Goal: Navigation & Orientation: Go to known website

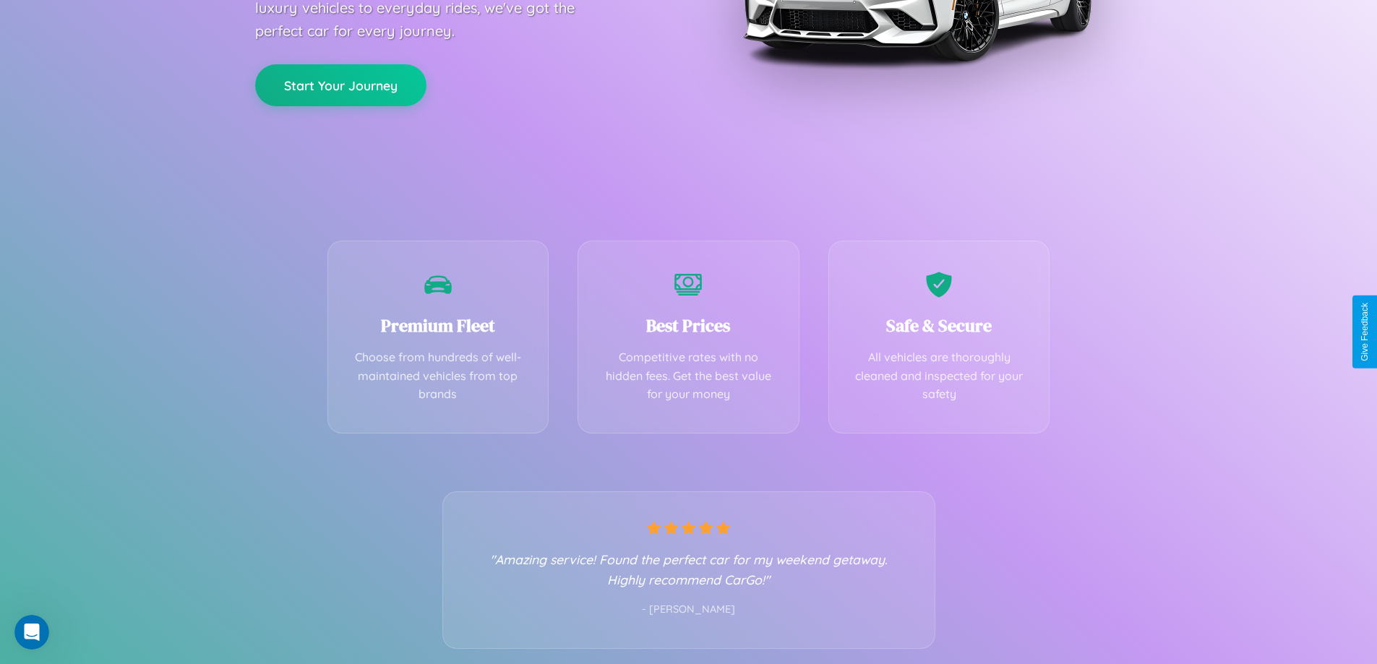
scroll to position [285, 0]
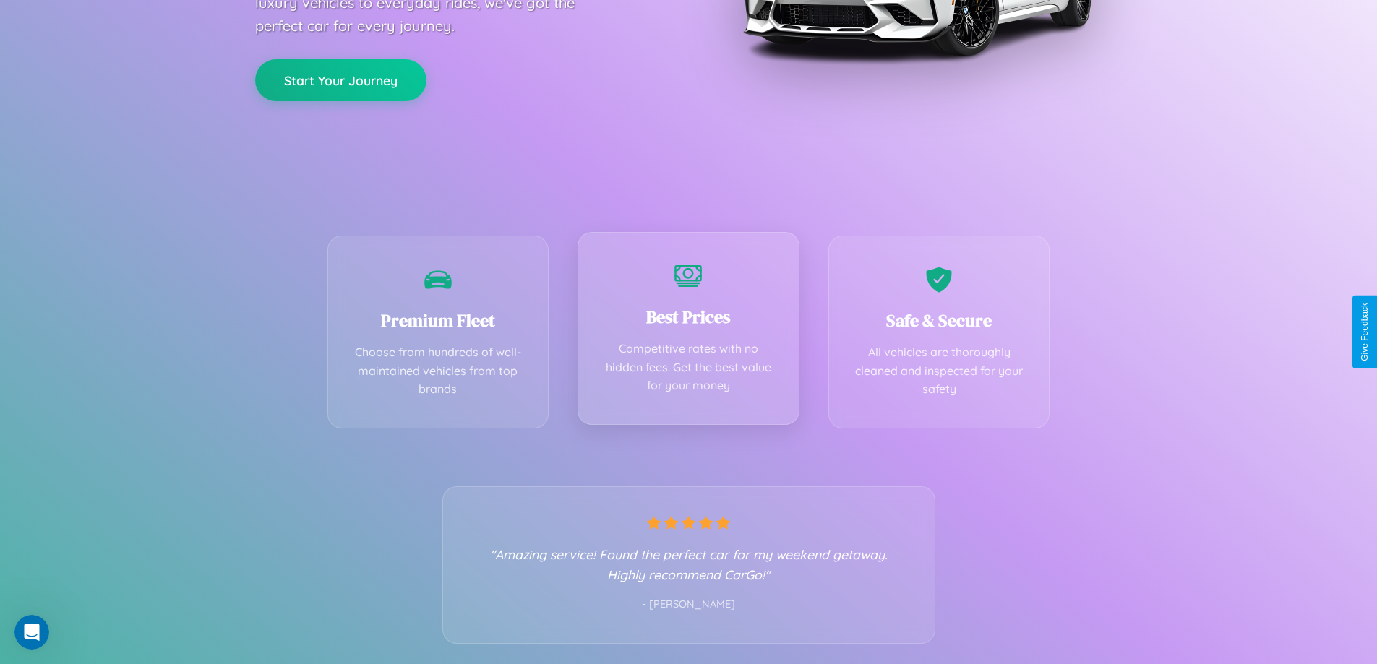
click at [688, 332] on div "Best Prices Competitive rates with no hidden fees. Get the best value for your …" at bounding box center [689, 328] width 222 height 193
click at [341, 79] on button "Start Your Journey" at bounding box center [340, 79] width 171 height 42
click at [341, 78] on button "Start Your Journey" at bounding box center [340, 79] width 171 height 42
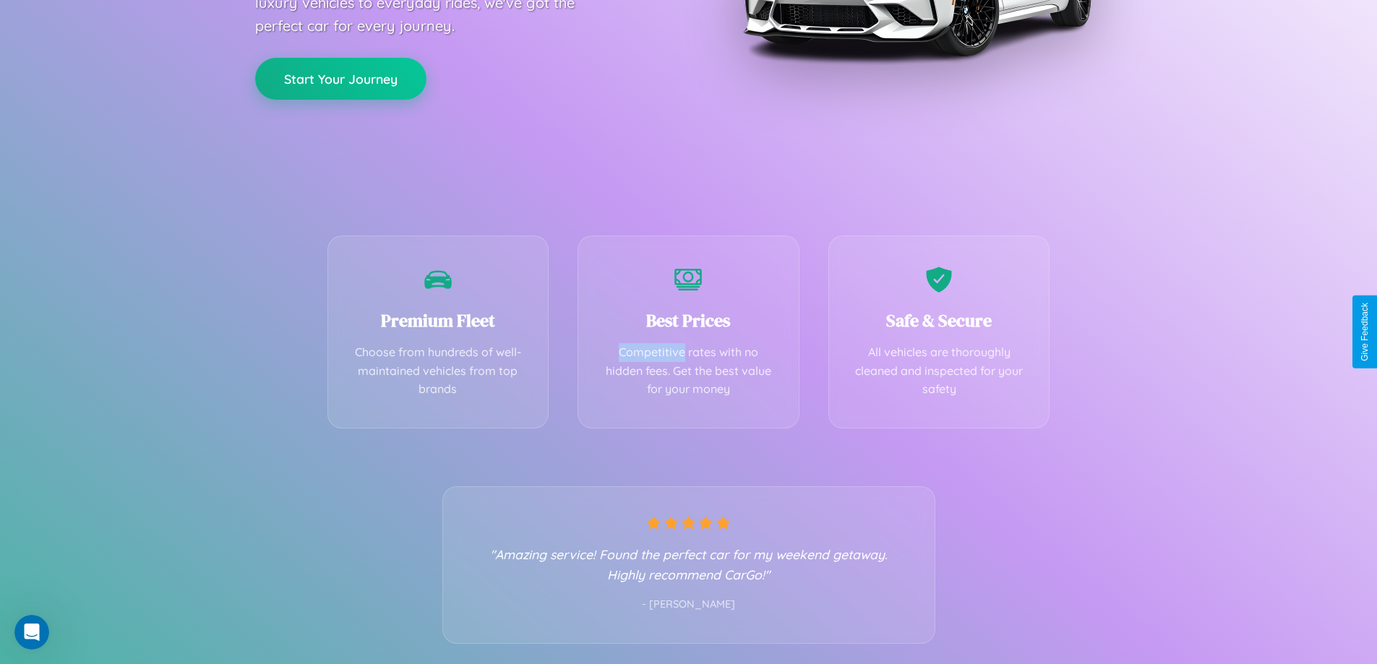
click at [341, 78] on button "Start Your Journey" at bounding box center [340, 79] width 171 height 42
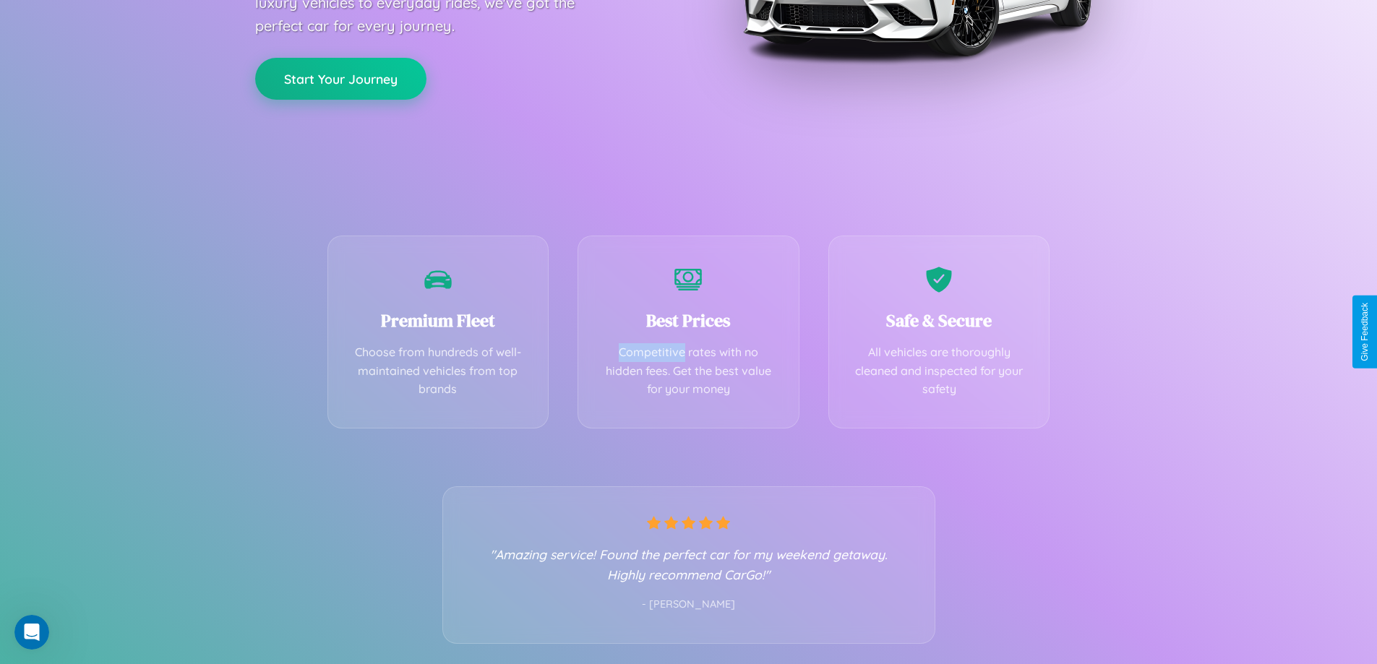
click at [341, 78] on button "Start Your Journey" at bounding box center [340, 79] width 171 height 42
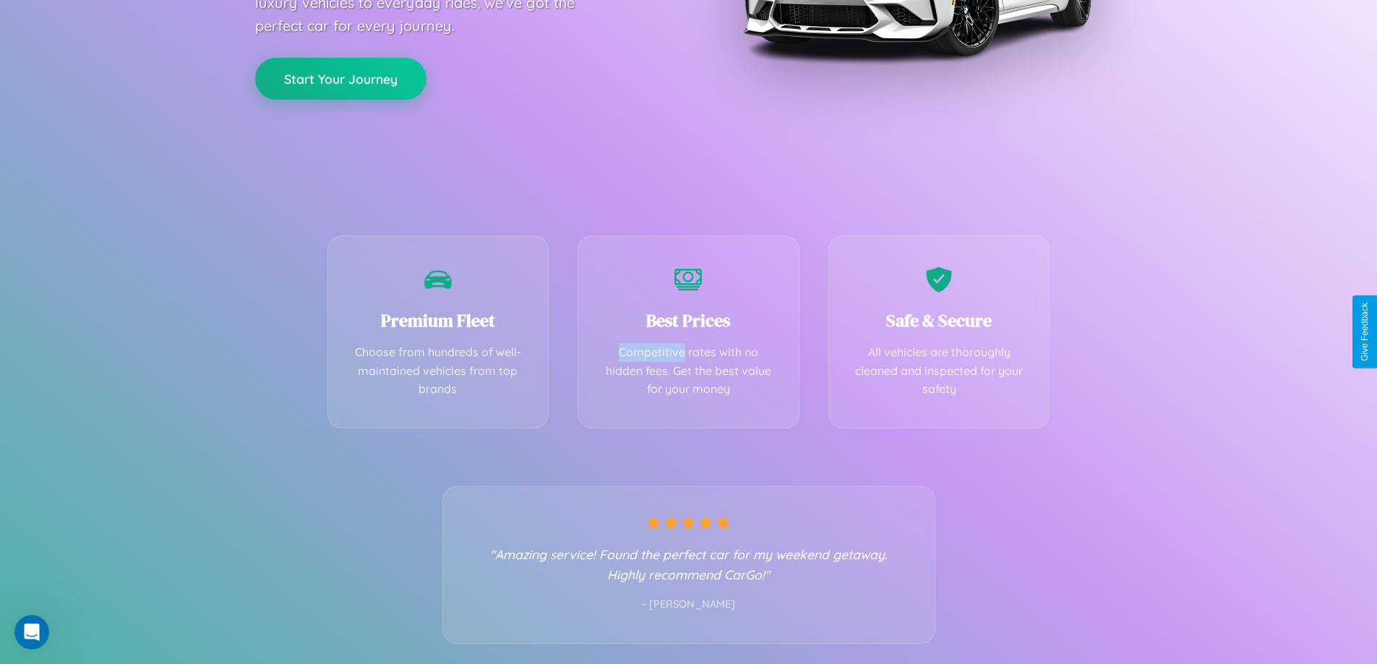
click at [341, 78] on button "Start Your Journey" at bounding box center [340, 79] width 171 height 42
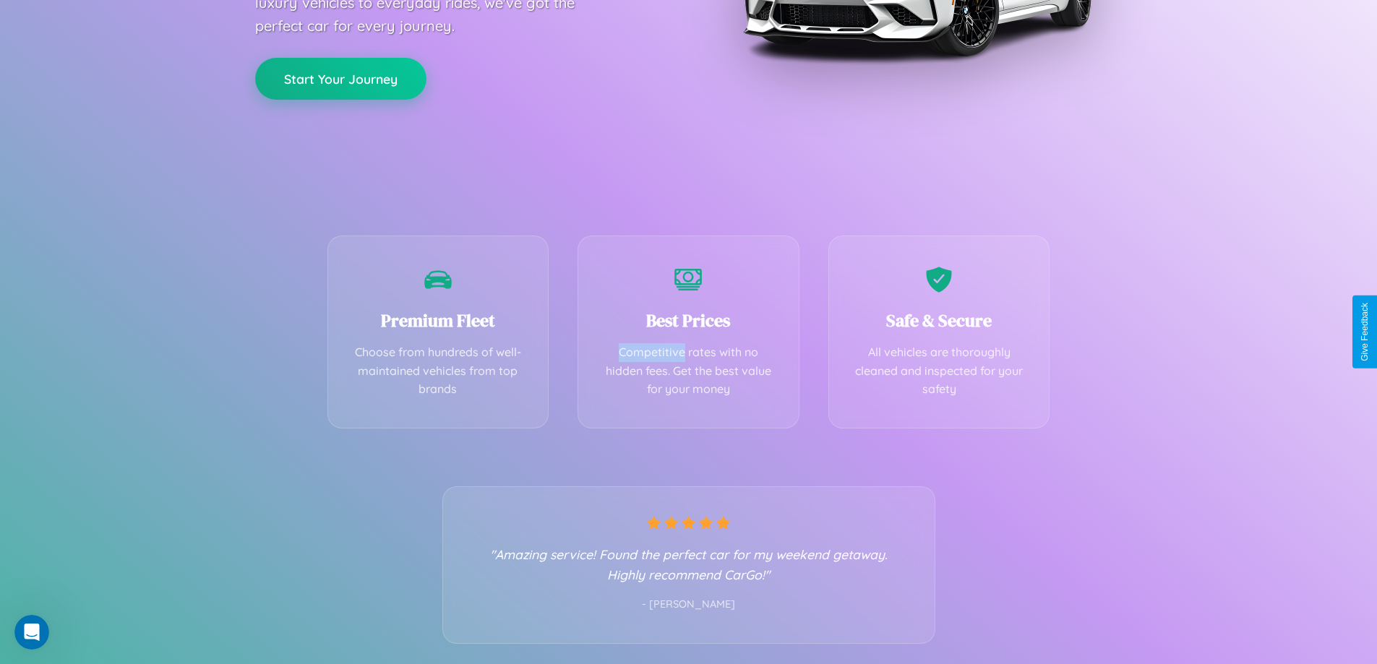
click at [341, 78] on button "Start Your Journey" at bounding box center [340, 79] width 171 height 42
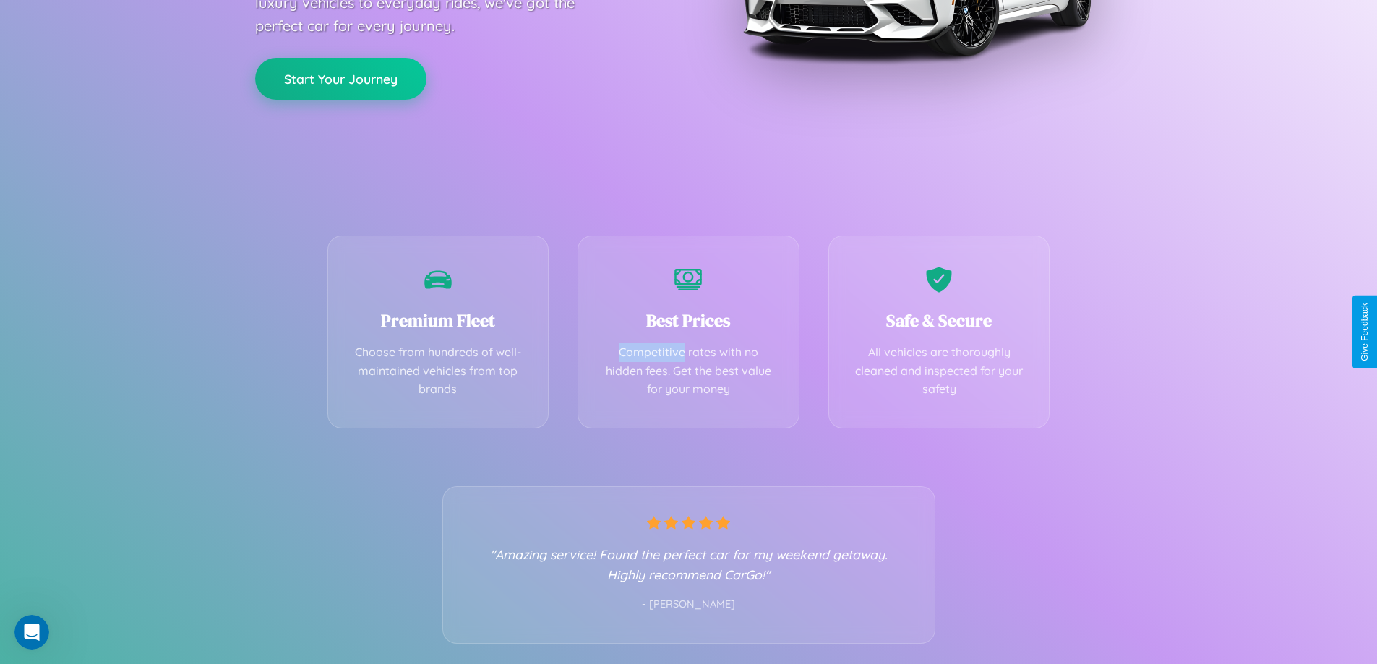
click at [341, 78] on button "Start Your Journey" at bounding box center [340, 79] width 171 height 42
